Goal: Task Accomplishment & Management: Manage account settings

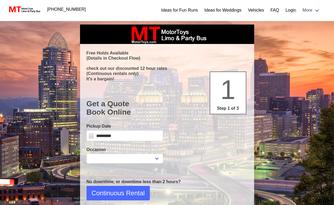
select select
click at [290, 13] on link "Login" at bounding box center [290, 10] width 10 height 6
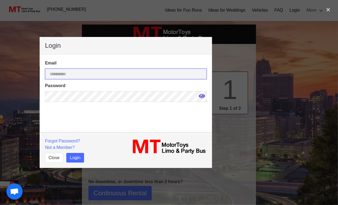
type input "**********"
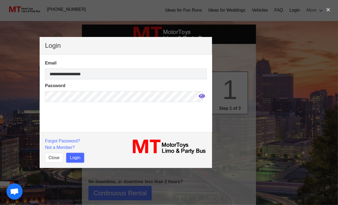
click at [76, 158] on button "Login" at bounding box center [74, 158] width 17 height 10
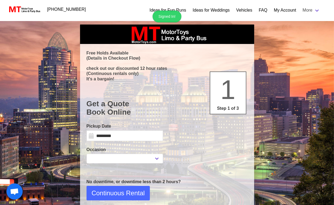
select select
click at [287, 9] on link "My Account" at bounding box center [285, 10] width 22 height 6
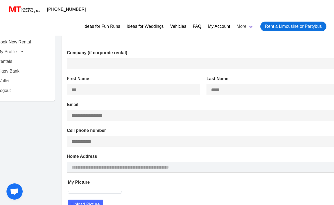
type input "**********"
click at [19, 53] on span "button" at bounding box center [22, 51] width 6 height 6
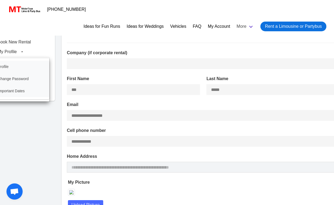
click at [3, 143] on div "[PERSON_NAME] Book New Rental My Profile Profile Change Password Important Date…" at bounding box center [22, 121] width 72 height 201
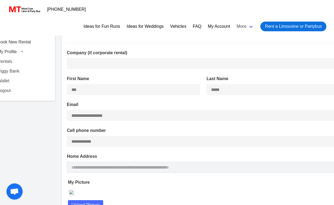
click at [13, 34] on span "[PERSON_NAME]" at bounding box center [15, 32] width 42 height 9
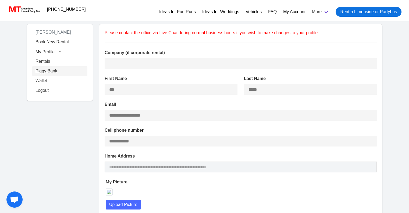
click at [48, 71] on link "Piggy Bank" at bounding box center [59, 71] width 55 height 10
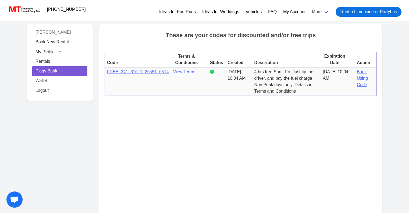
drag, startPoint x: 343, startPoint y: 81, endPoint x: 338, endPoint y: 79, distance: 5.8
click at [333, 79] on td "EXP Date [DATE] 10:04 AM" at bounding box center [338, 82] width 34 height 28
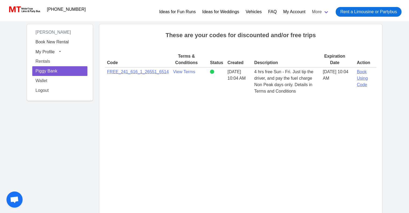
click at [333, 134] on div "Code Terms & Conditions Status Created Description Expiration Date Action Code …" at bounding box center [241, 186] width 272 height 269
click at [173, 72] on link "View Terms" at bounding box center [184, 71] width 22 height 5
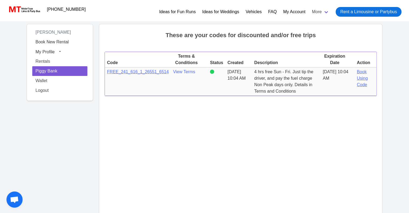
click at [153, 72] on span "FREE_241_616_1_26551_6514" at bounding box center [138, 71] width 62 height 5
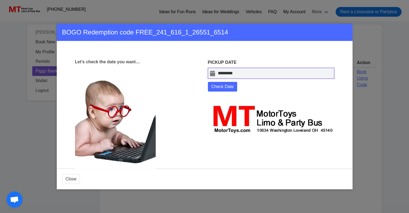
click at [211, 74] on input "*********" at bounding box center [271, 73] width 127 height 11
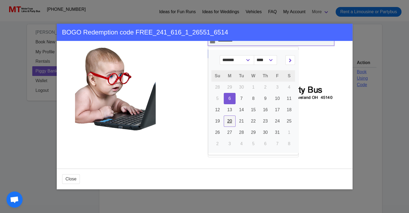
scroll to position [32, 0]
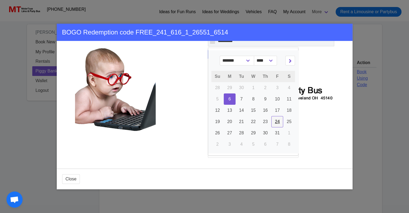
click at [275, 122] on span "24" at bounding box center [277, 121] width 5 height 5
type input "**********"
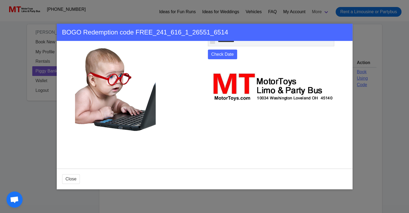
scroll to position [0, 0]
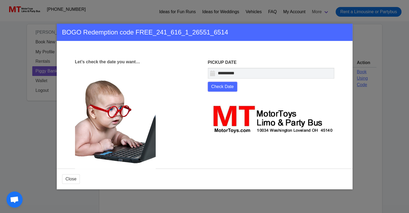
click at [221, 86] on span "Check Date" at bounding box center [223, 86] width 23 height 6
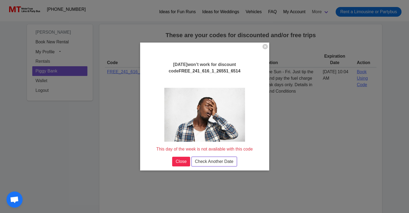
click at [207, 163] on span "Check Another Date" at bounding box center [214, 161] width 38 height 6
select select "*"
select select "****"
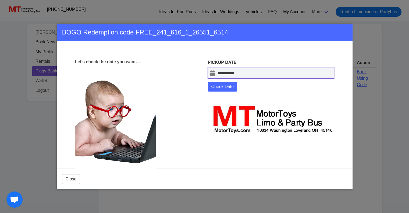
click at [228, 76] on input "**********" at bounding box center [271, 73] width 127 height 11
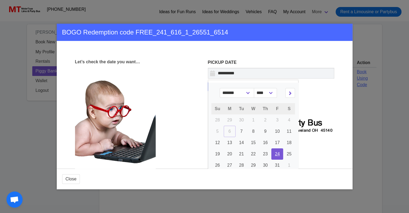
drag, startPoint x: 285, startPoint y: 164, endPoint x: 273, endPoint y: 153, distance: 16.0
click at [275, 153] on span "24" at bounding box center [277, 154] width 5 height 5
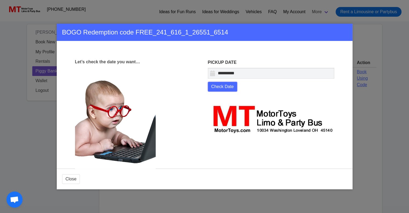
click at [228, 82] on button "Check Date" at bounding box center [223, 87] width 30 height 10
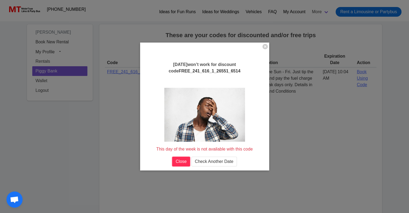
click at [172, 159] on button "Close" at bounding box center [181, 162] width 18 height 10
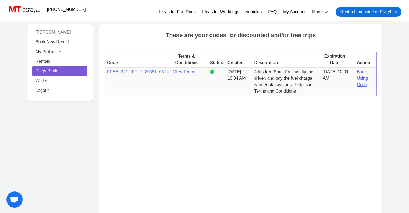
click at [333, 74] on span "Book Using Code" at bounding box center [362, 77] width 11 height 17
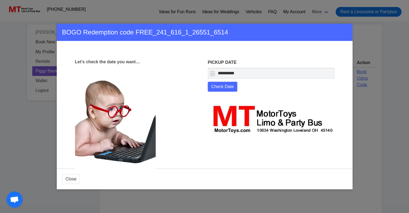
click at [222, 87] on span "Check Date" at bounding box center [223, 86] width 23 height 6
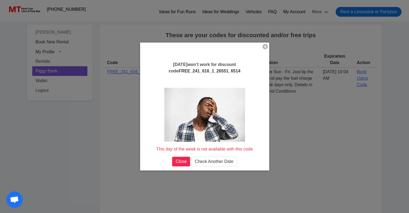
click at [263, 47] on button "button" at bounding box center [265, 46] width 5 height 5
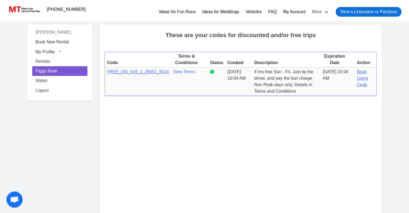
click at [333, 80] on span "Book Using Code" at bounding box center [362, 77] width 11 height 17
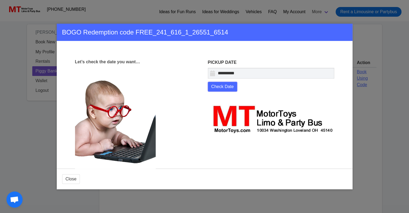
click at [225, 86] on span "Check Date" at bounding box center [223, 86] width 23 height 6
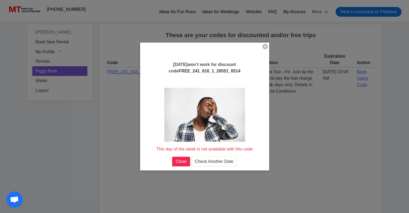
click at [263, 46] on button "button" at bounding box center [265, 46] width 5 height 5
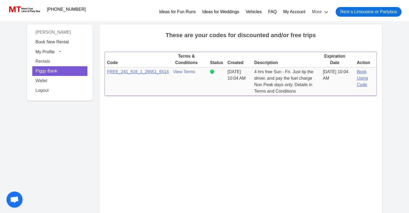
click at [333, 74] on span "Book Using Code" at bounding box center [362, 77] width 11 height 17
select select "*"
select select "****"
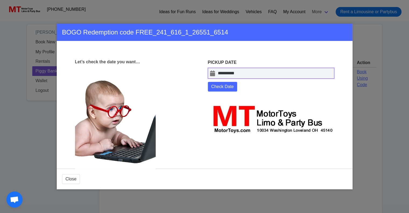
click at [211, 73] on input "**********" at bounding box center [271, 73] width 127 height 11
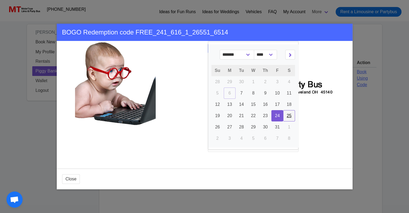
scroll to position [39, 0]
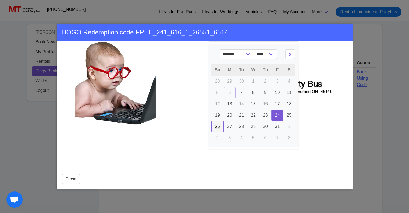
click at [216, 128] on span "26" at bounding box center [217, 126] width 5 height 5
type input "**********"
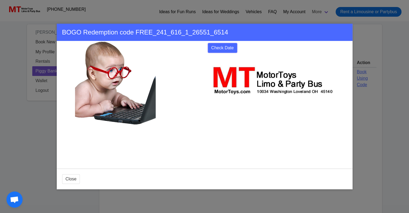
click at [224, 50] on span "Check Date" at bounding box center [223, 48] width 23 height 6
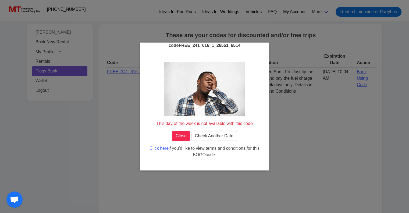
scroll to position [0, 0]
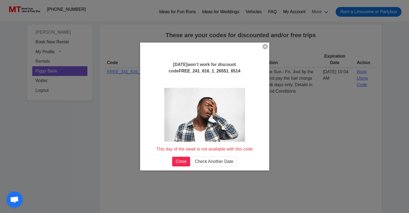
click at [263, 46] on button "button" at bounding box center [265, 46] width 5 height 5
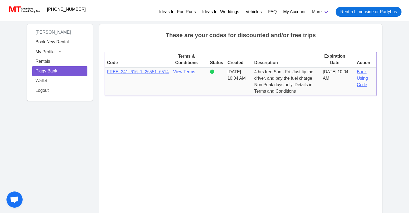
click at [333, 81] on span "Book Using Code" at bounding box center [362, 77] width 11 height 17
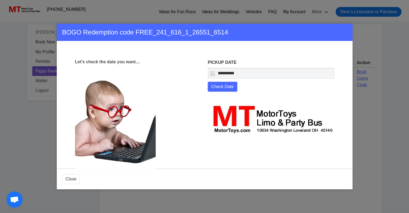
click at [216, 84] on span "Check Date" at bounding box center [223, 86] width 23 height 6
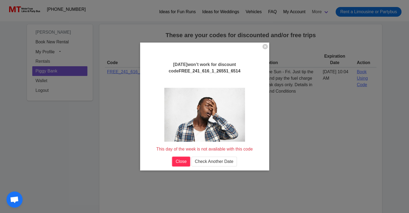
click at [180, 158] on button "Close" at bounding box center [181, 162] width 18 height 10
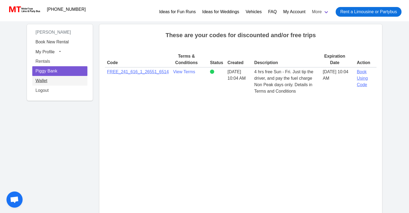
click at [43, 79] on link "Wallet" at bounding box center [59, 81] width 55 height 10
